Goal: Navigation & Orientation: Find specific page/section

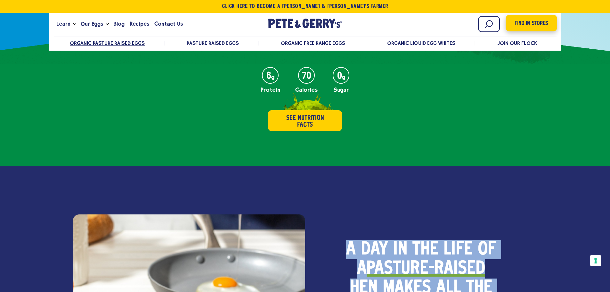
click at [541, 20] on span "Find in Stores" at bounding box center [530, 23] width 33 height 9
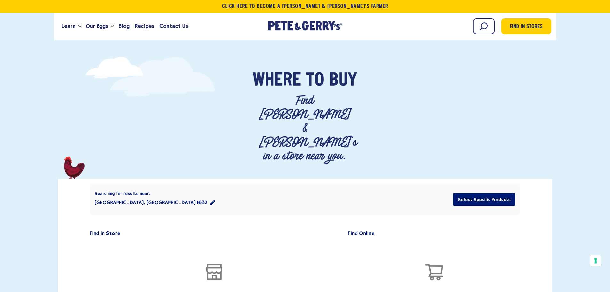
click at [234, 83] on div "Where To Buy" at bounding box center [305, 82] width 508 height 22
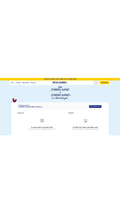
scroll to position [64, 0]
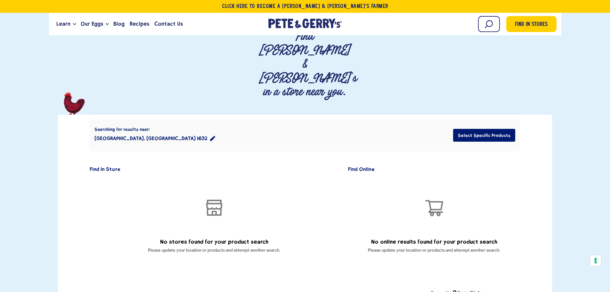
click at [353, 119] on div "Searching for results near: [GEOGRAPHIC_DATA], [GEOGRAPHIC_DATA] 1632 Select Sp…" at bounding box center [305, 135] width 430 height 32
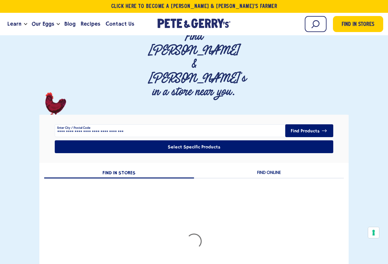
type input "****"
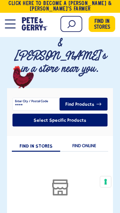
scroll to position [77, 0]
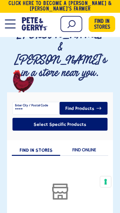
click at [42, 103] on label "Enter City / Postal Code" at bounding box center [31, 105] width 33 height 5
click at [42, 102] on input "****" at bounding box center [59, 108] width 95 height 13
click at [84, 102] on button "Find Products" at bounding box center [84, 108] width 48 height 13
type input "*****"
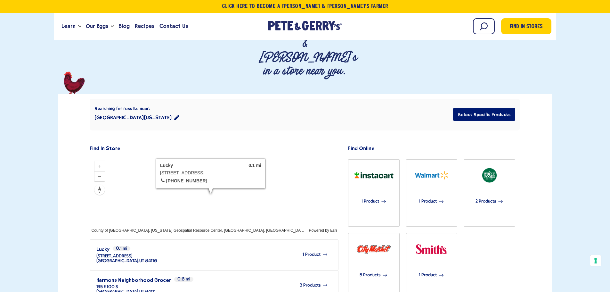
scroll to position [96, 0]
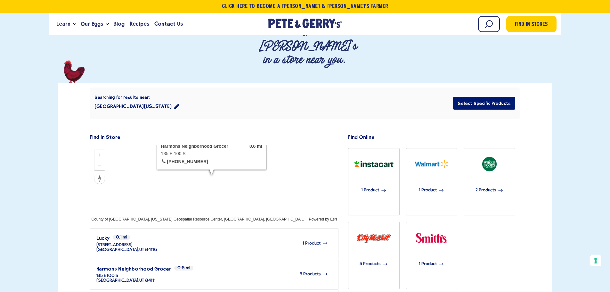
click at [322, 271] on icon at bounding box center [325, 274] width 6 height 6
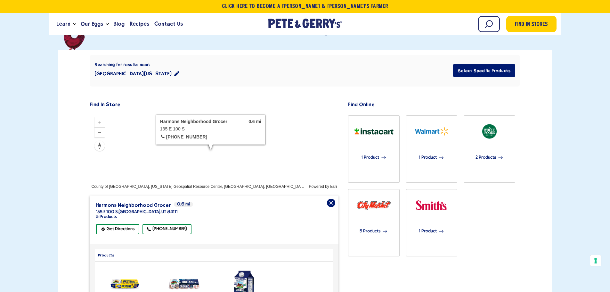
scroll to position [128, 0]
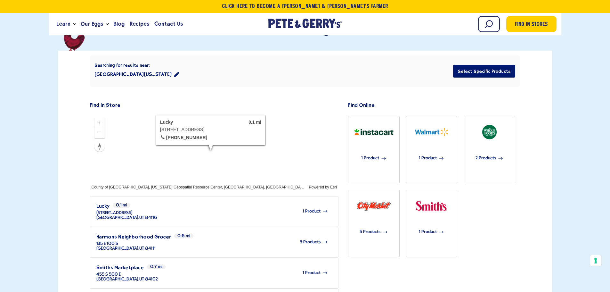
click at [268, 113] on div at bounding box center [214, 151] width 248 height 77
click at [267, 113] on div at bounding box center [214, 151] width 248 height 77
click at [258, 118] on div at bounding box center [214, 151] width 248 height 77
click at [198, 202] on div "1 Product" at bounding box center [242, 211] width 170 height 18
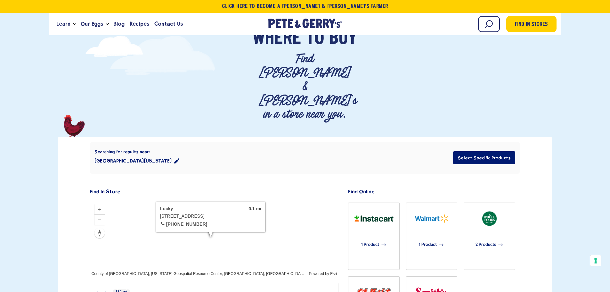
scroll to position [0, 0]
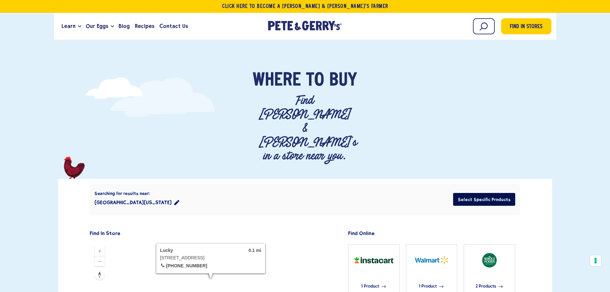
click at [479, 193] on button "Select Specific Products" at bounding box center [484, 199] width 62 height 13
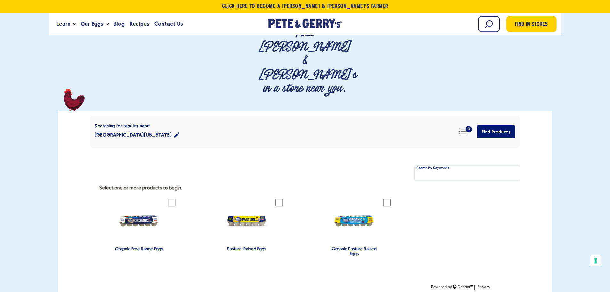
scroll to position [64, 0]
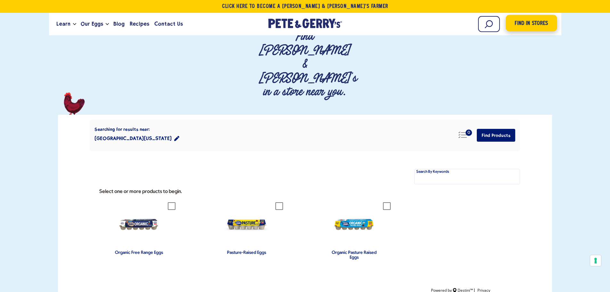
click at [516, 26] on span "Find in Stores" at bounding box center [530, 23] width 33 height 9
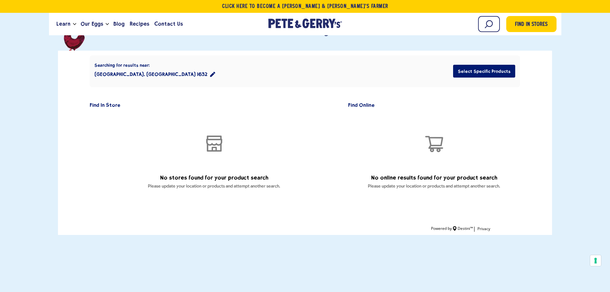
scroll to position [96, 0]
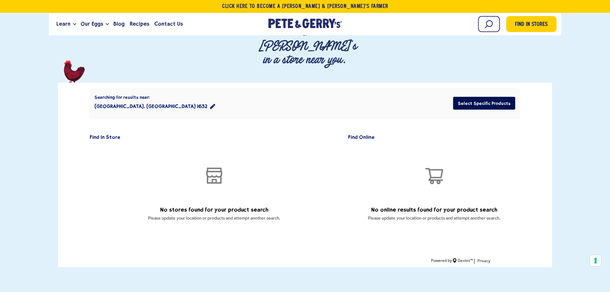
click at [488, 97] on button "Select Specific Products" at bounding box center [484, 103] width 62 height 13
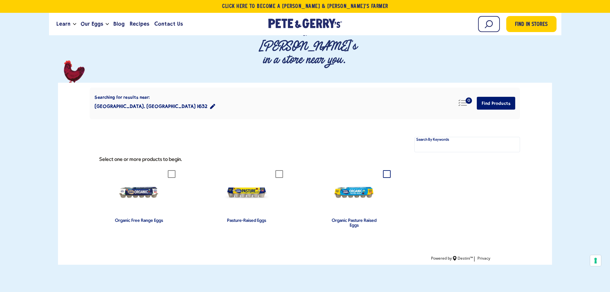
click at [383, 170] on icon at bounding box center [387, 174] width 8 height 8
click at [492, 97] on button "Find Products" at bounding box center [496, 103] width 38 height 13
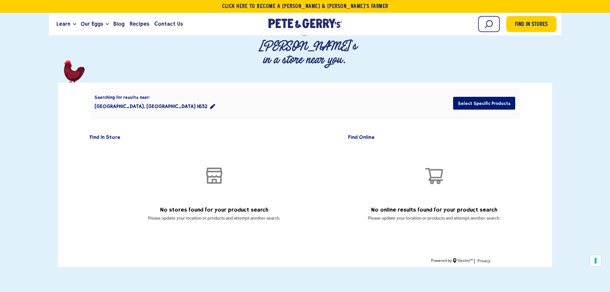
click at [210, 104] on icon "location filter" at bounding box center [212, 106] width 5 height 5
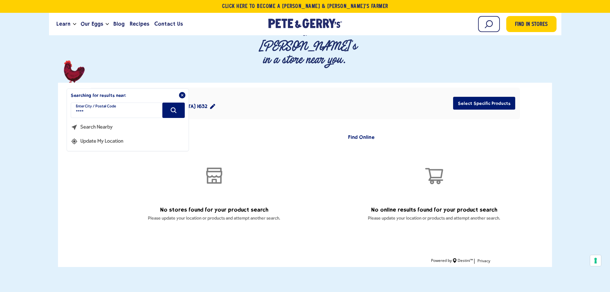
click at [185, 89] on h2 "Searching for results near:" at bounding box center [128, 93] width 122 height 9
click at [182, 93] on icon "Close" at bounding box center [182, 95] width 4 height 4
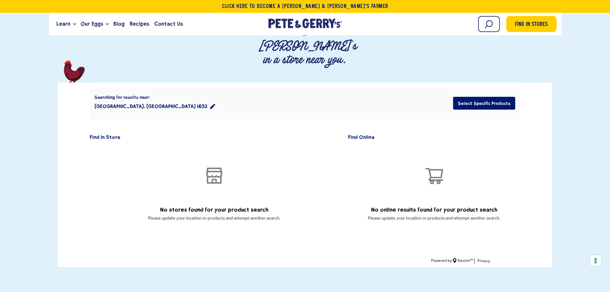
click at [145, 100] on button "Taguig, Metro Manila 1632" at bounding box center [154, 106] width 121 height 13
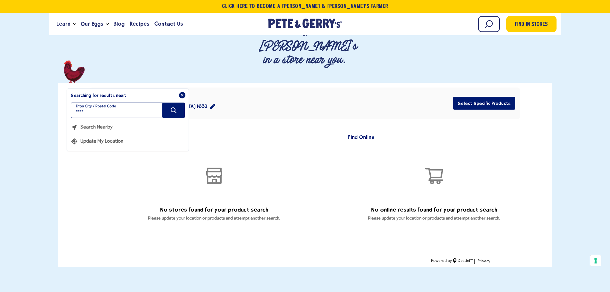
click at [119, 102] on input "****" at bounding box center [128, 109] width 114 height 15
type input "**********"
click at [171, 107] on icon "Search" at bounding box center [173, 110] width 7 height 7
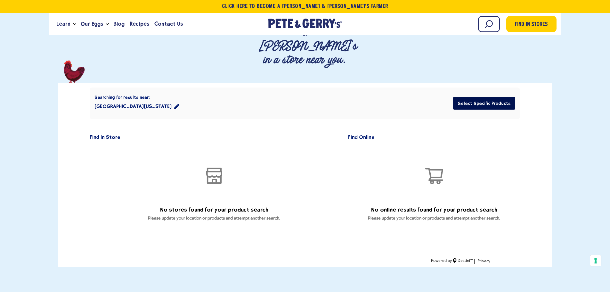
click at [484, 97] on button "Select Specific Products" at bounding box center [484, 103] width 62 height 13
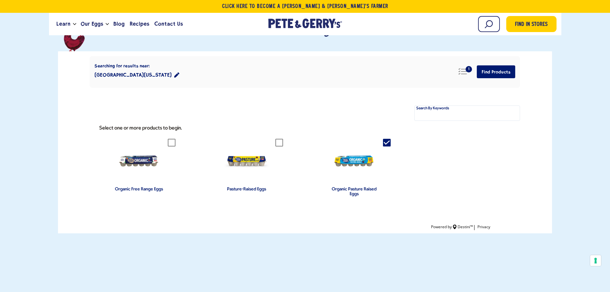
scroll to position [128, 0]
click at [386, 138] on icon at bounding box center [387, 142] width 8 height 8
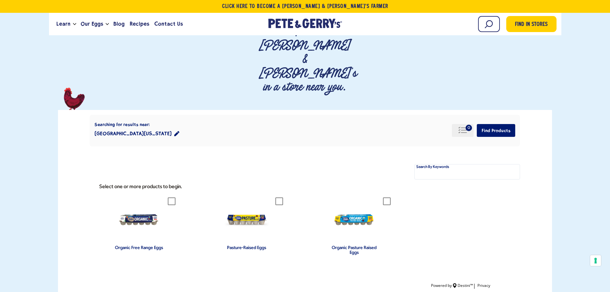
scroll to position [64, 0]
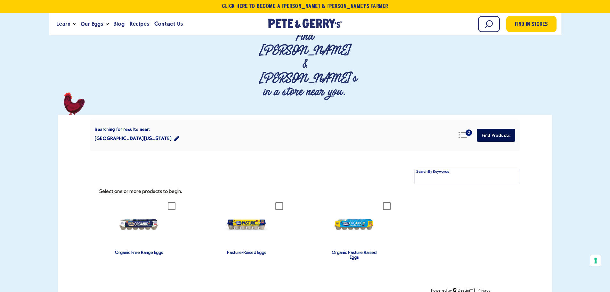
click at [500, 129] on button "Find Products" at bounding box center [496, 135] width 38 height 13
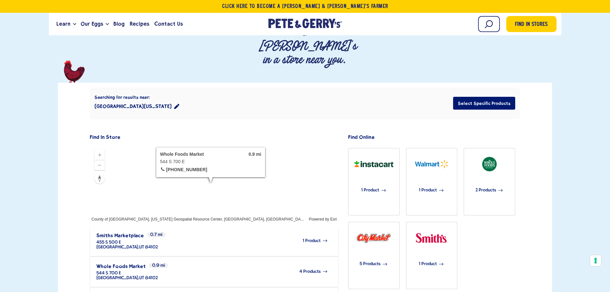
click at [242, 262] on div "4 Products" at bounding box center [243, 271] width 170 height 18
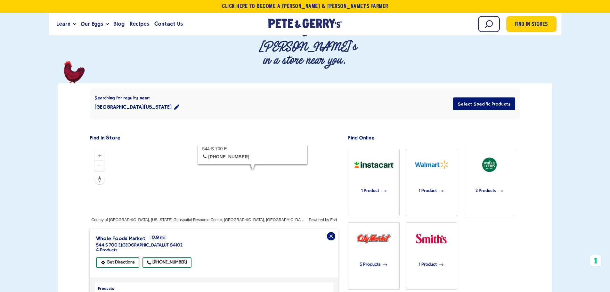
scroll to position [96, 0]
click at [380, 175] on div "1 Product" at bounding box center [373, 190] width 44 height 30
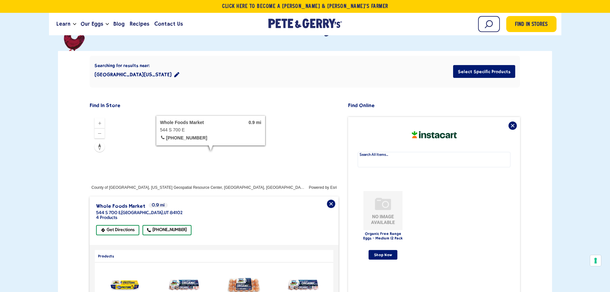
scroll to position [128, 0]
click at [386, 190] on img "product" at bounding box center [382, 209] width 39 height 39
click at [509, 116] on div "The following text field filters the results that follow as you type. Use Tab t…" at bounding box center [434, 257] width 172 height 282
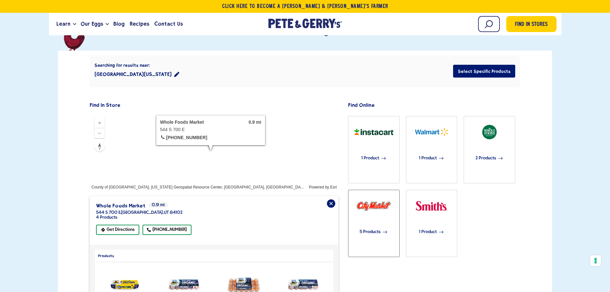
click at [373, 216] on div "5 Products" at bounding box center [373, 231] width 44 height 30
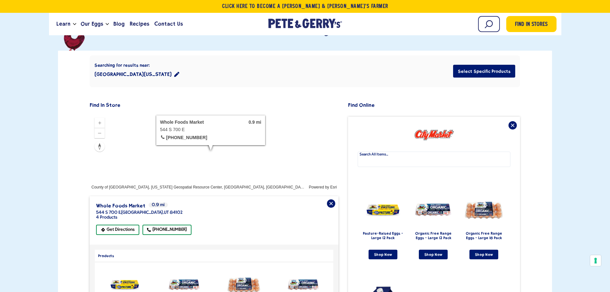
click at [391, 190] on img "product" at bounding box center [382, 209] width 39 height 39
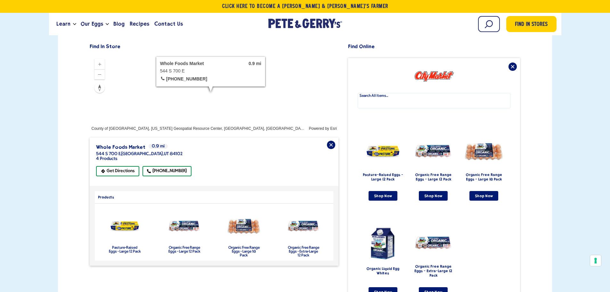
scroll to position [192, 0]
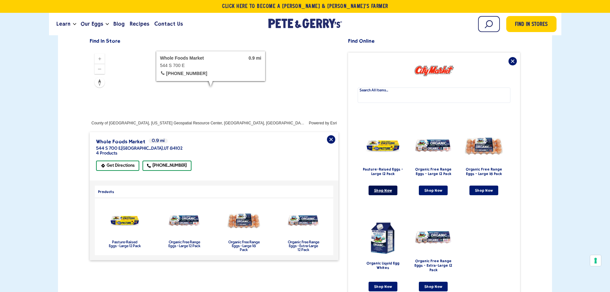
click at [388, 185] on link "Shop Now" at bounding box center [382, 190] width 29 height 10
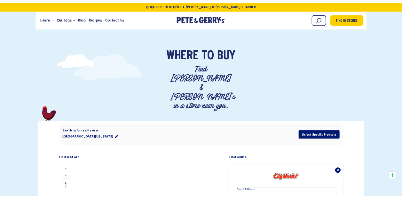
scroll to position [0, 0]
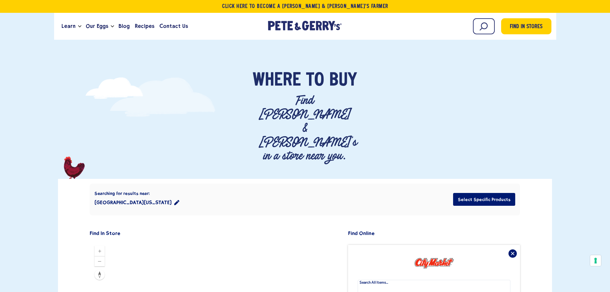
drag, startPoint x: 371, startPoint y: 163, endPoint x: 381, endPoint y: 164, distance: 9.4
click at [377, 183] on div "Searching for results near: Salt Lake City, Utah 84111 Select Specific Products" at bounding box center [305, 199] width 430 height 32
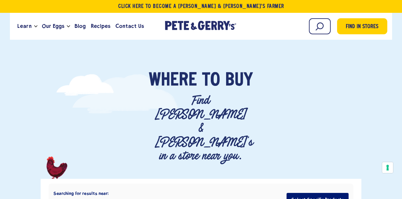
drag, startPoint x: 135, startPoint y: 162, endPoint x: 97, endPoint y: 160, distance: 38.5
click at [134, 183] on div "Searching for results near: Salt Lake City, Utah 84111 Select Specific Products" at bounding box center [201, 199] width 305 height 32
click at [92, 196] on button "Salt Lake City, Utah 84111" at bounding box center [95, 202] width 85 height 13
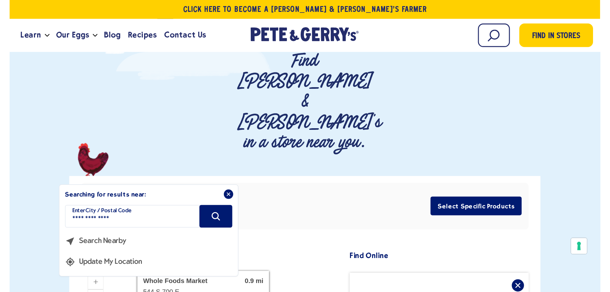
scroll to position [64, 0]
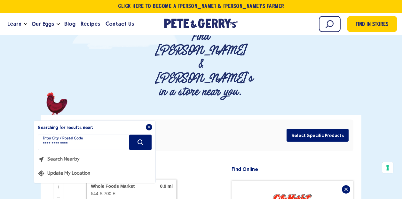
click at [192, 119] on div "**********" at bounding box center [201, 135] width 305 height 32
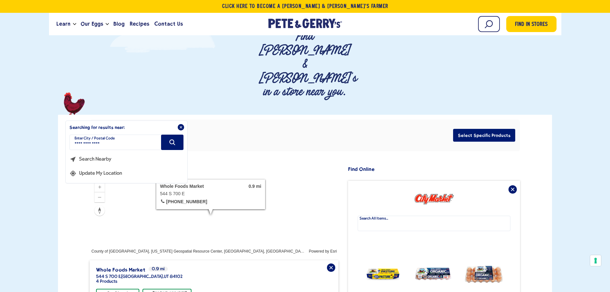
click at [210, 119] on div "**********" at bounding box center [305, 135] width 430 height 32
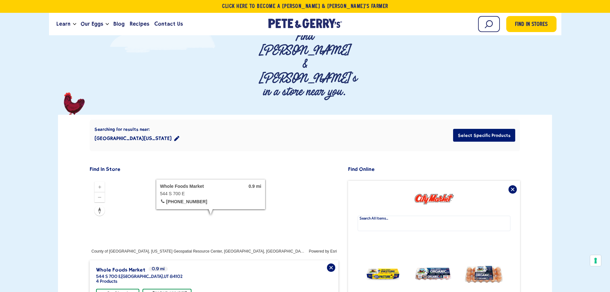
click at [178, 121] on div "**********" at bounding box center [127, 152] width 122 height 62
click at [130, 132] on button "Salt Lake City, Utah 84111" at bounding box center [136, 138] width 85 height 13
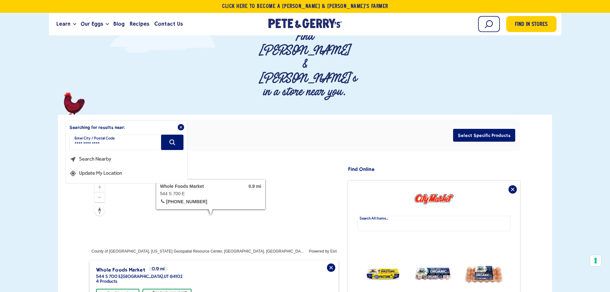
click at [180, 126] on icon "Close" at bounding box center [181, 127] width 2 height 2
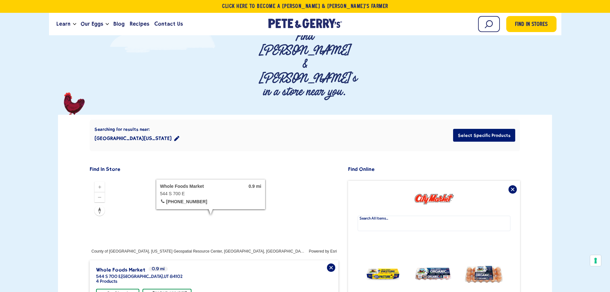
click at [125, 132] on button "Salt Lake City, Utah 84111" at bounding box center [136, 138] width 85 height 13
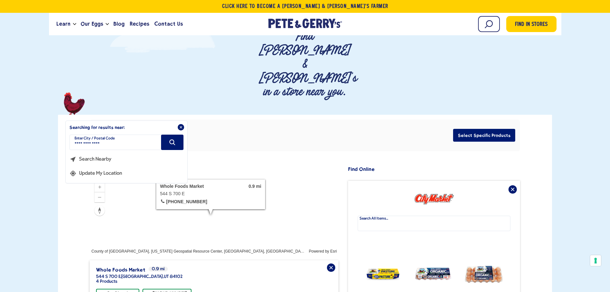
click at [234, 119] on div "**********" at bounding box center [305, 135] width 430 height 32
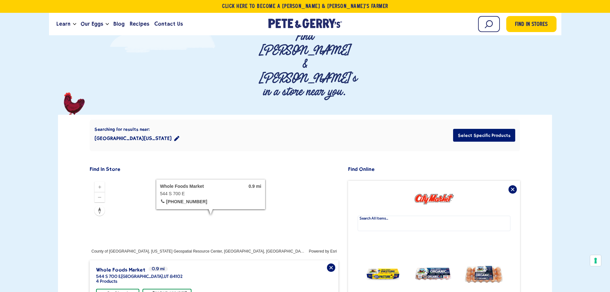
click at [180, 125] on icon "Close" at bounding box center [181, 127] width 4 height 4
click at [133, 132] on button "Salt Lake City, Utah 84111" at bounding box center [136, 138] width 85 height 13
click at [180, 126] on icon "Close" at bounding box center [181, 127] width 2 height 2
click at [137, 132] on button "Salt Lake City, Utah 84111" at bounding box center [136, 138] width 85 height 13
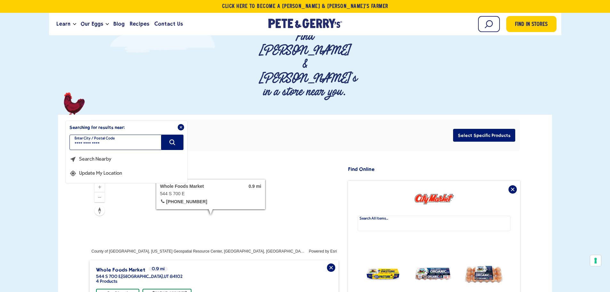
click at [134, 134] on input "**********" at bounding box center [126, 141] width 114 height 15
type input "**********"
click at [228, 119] on div "**********" at bounding box center [305, 135] width 430 height 32
click at [181, 125] on icon "Close" at bounding box center [181, 127] width 4 height 4
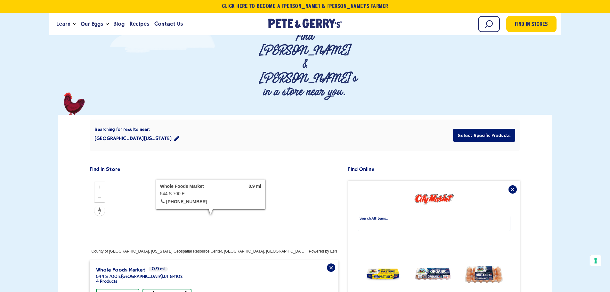
click at [114, 132] on button "Salt Lake City, Utah 84111" at bounding box center [136, 138] width 85 height 13
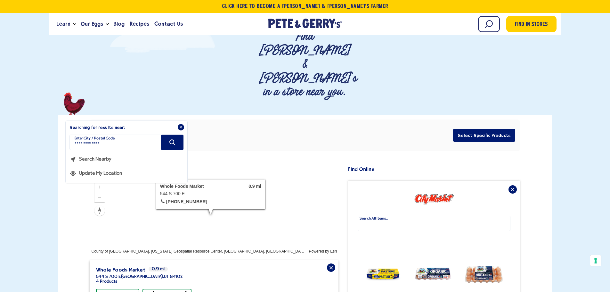
click at [81, 150] on button "Search Nearby" at bounding box center [93, 157] width 48 height 14
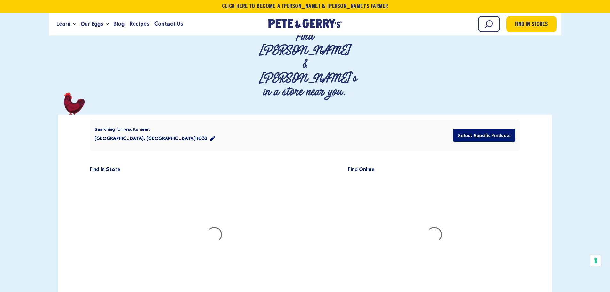
click at [136, 132] on button "Taguig City, National Capital Region 1632" at bounding box center [154, 138] width 121 height 13
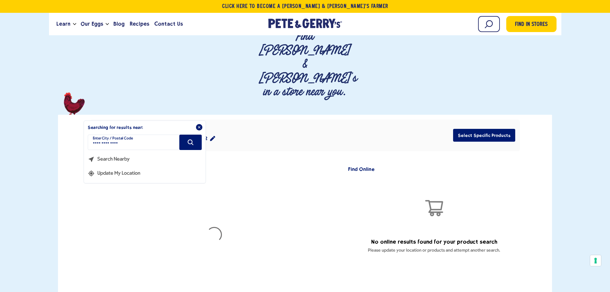
click at [107, 164] on button "Update My Location" at bounding box center [114, 171] width 52 height 14
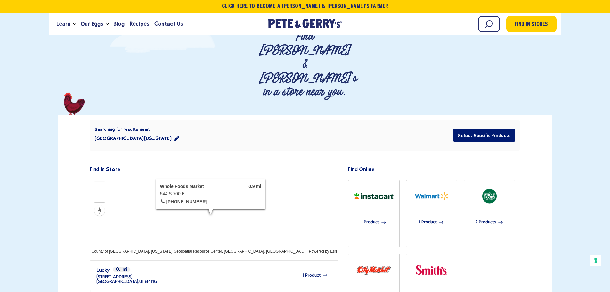
click at [133, 132] on button "Salt Lake City, Utah 84111" at bounding box center [136, 138] width 85 height 13
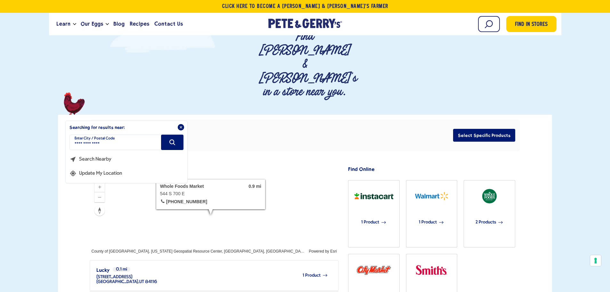
click at [272, 119] on div "**********" at bounding box center [305, 135] width 430 height 32
click at [185, 121] on h2 "Searching for results near:" at bounding box center [127, 125] width 122 height 9
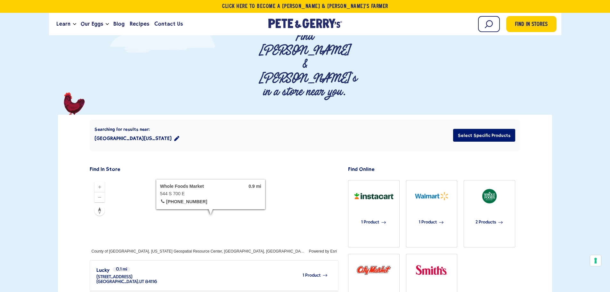
click at [182, 125] on icon "Close" at bounding box center [181, 127] width 4 height 4
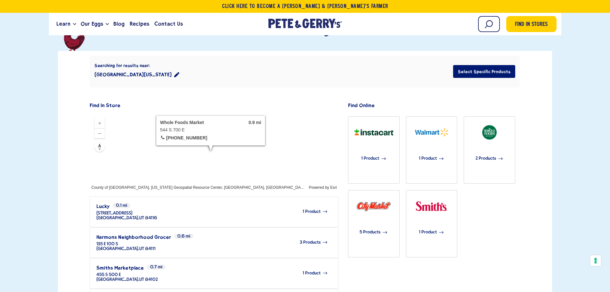
scroll to position [128, 0]
click at [233, 202] on div "1 Product" at bounding box center [242, 211] width 170 height 18
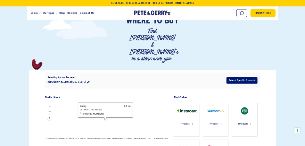
scroll to position [32, 0]
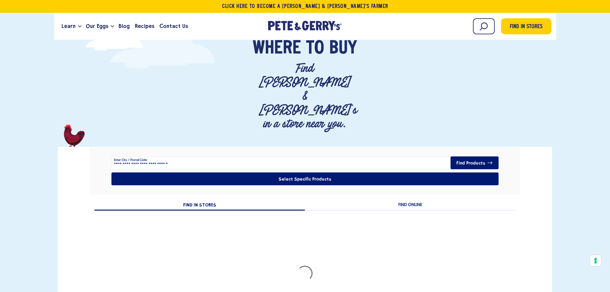
type input "*****"
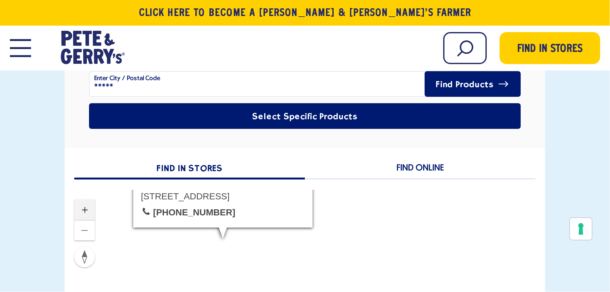
scroll to position [128, 0]
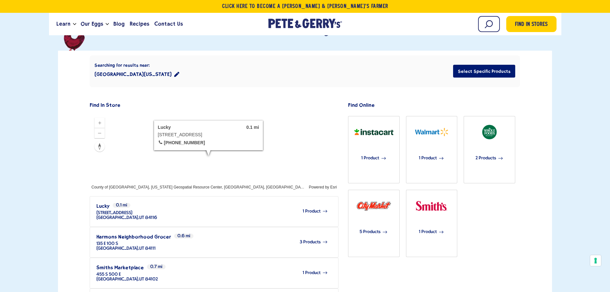
click at [253, 128] on div at bounding box center [214, 151] width 248 height 77
click at [242, 124] on div at bounding box center [214, 151] width 248 height 77
click at [216, 119] on div at bounding box center [214, 151] width 248 height 77
click at [230, 123] on div at bounding box center [214, 151] width 248 height 77
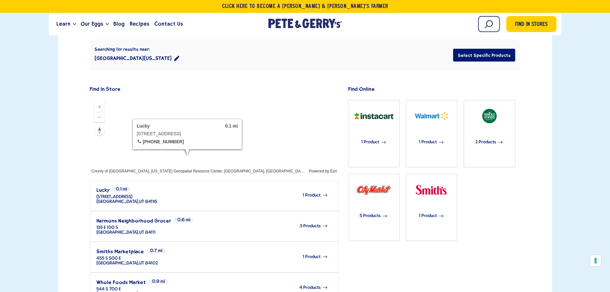
scroll to position [160, 0]
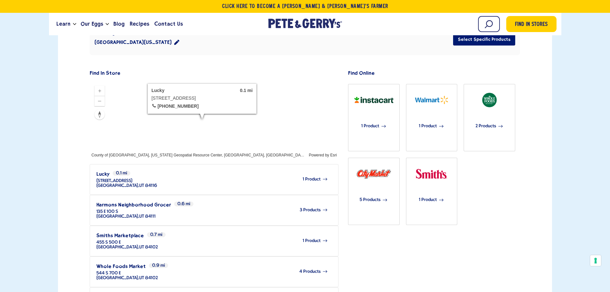
click at [280, 81] on div at bounding box center [214, 119] width 248 height 77
click at [306, 103] on div at bounding box center [214, 119] width 248 height 77
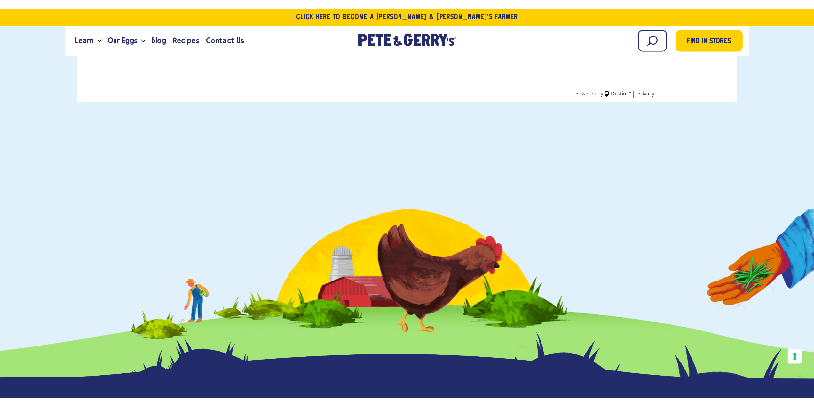
scroll to position [512, 0]
